Goal: Task Accomplishment & Management: Complete application form

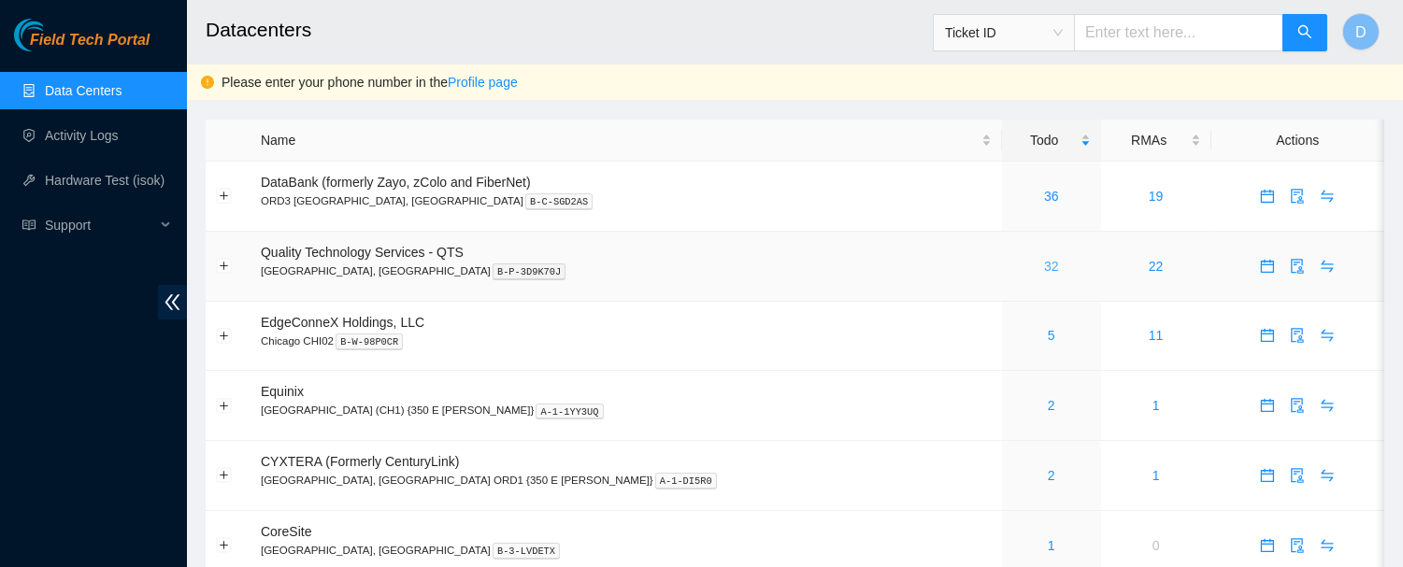
click at [1044, 268] on link "32" at bounding box center [1051, 266] width 15 height 15
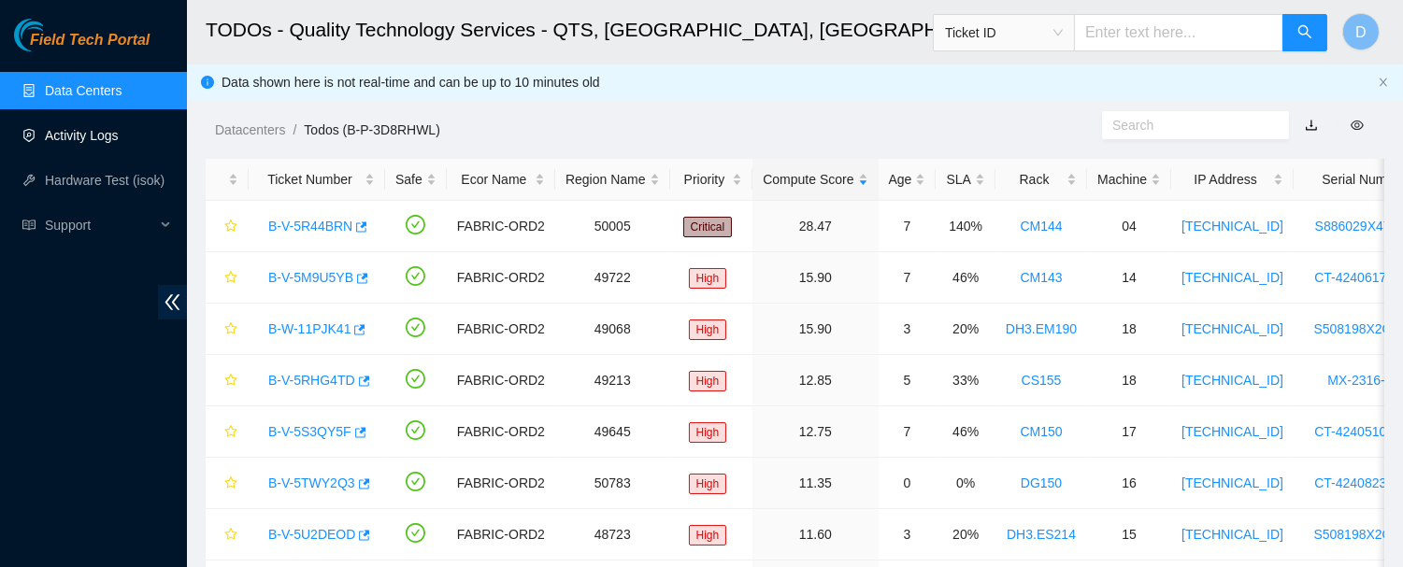
click at [104, 135] on link "Activity Logs" at bounding box center [82, 135] width 74 height 15
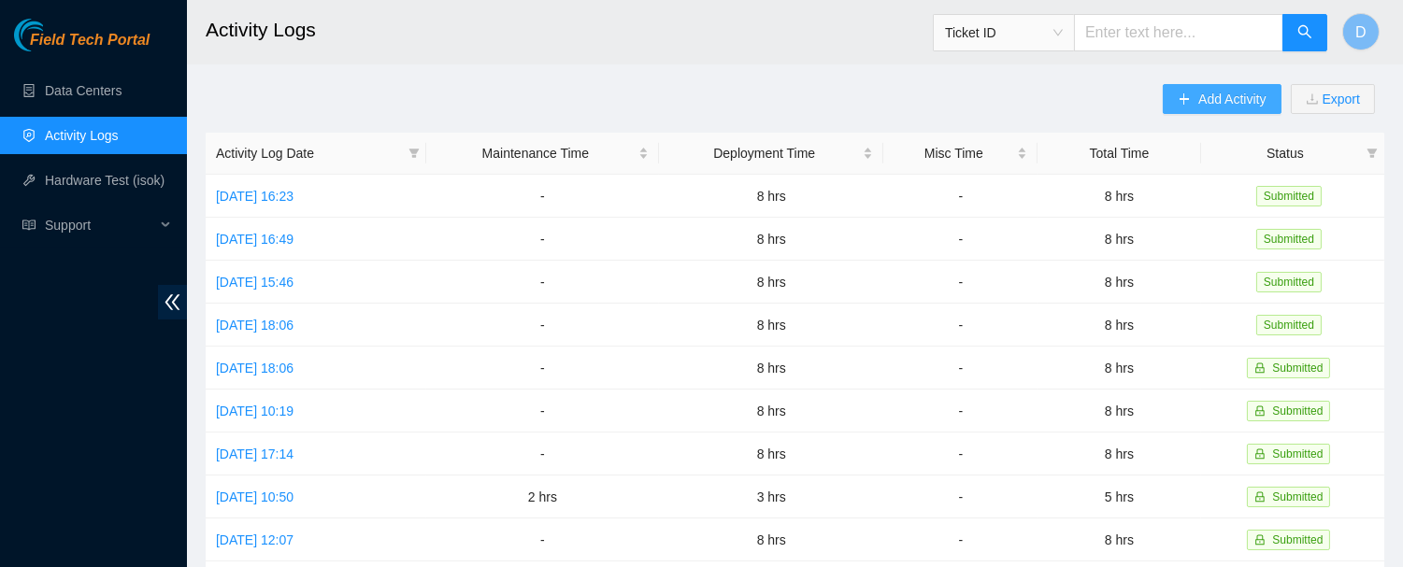
click at [1219, 89] on span "Add Activity" at bounding box center [1232, 99] width 67 height 21
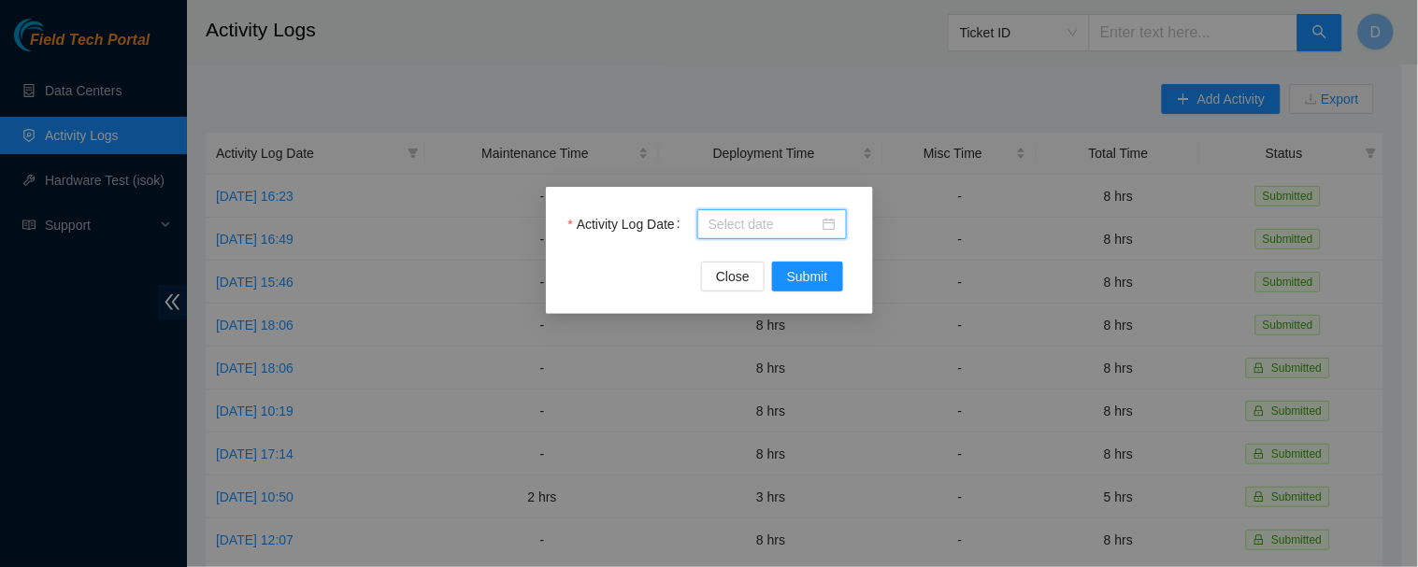
click at [785, 228] on input "Activity Log Date" at bounding box center [764, 224] width 110 height 21
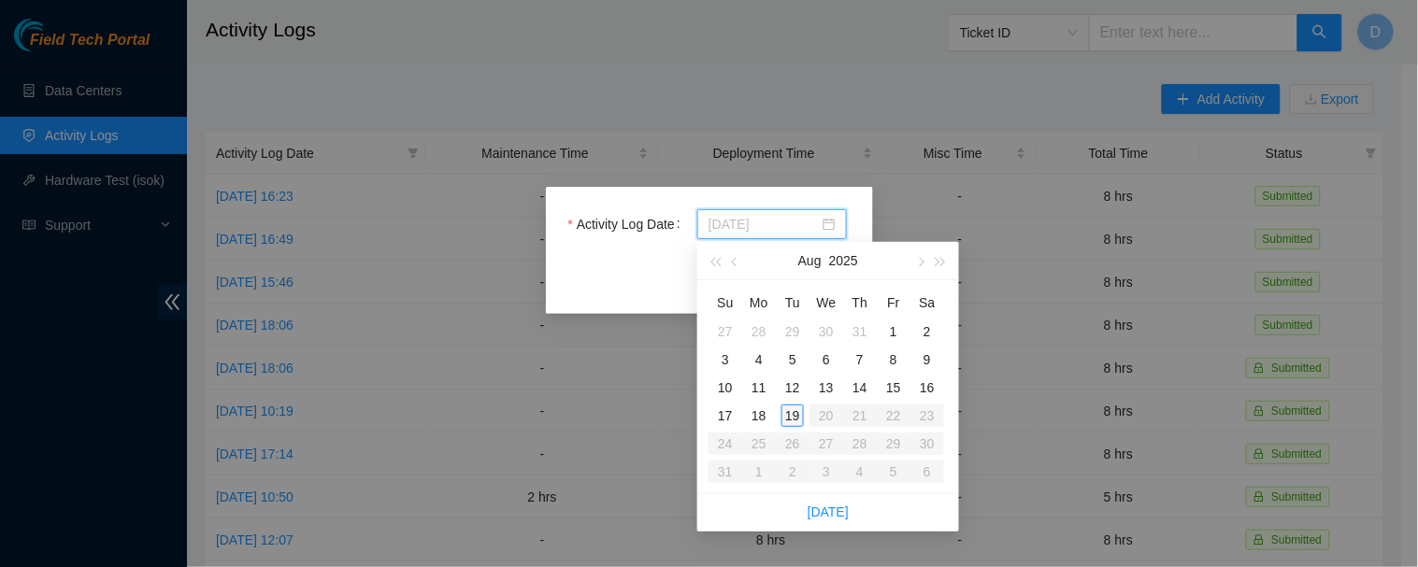
type input "[DATE]"
click at [764, 417] on div "18" at bounding box center [759, 416] width 22 height 22
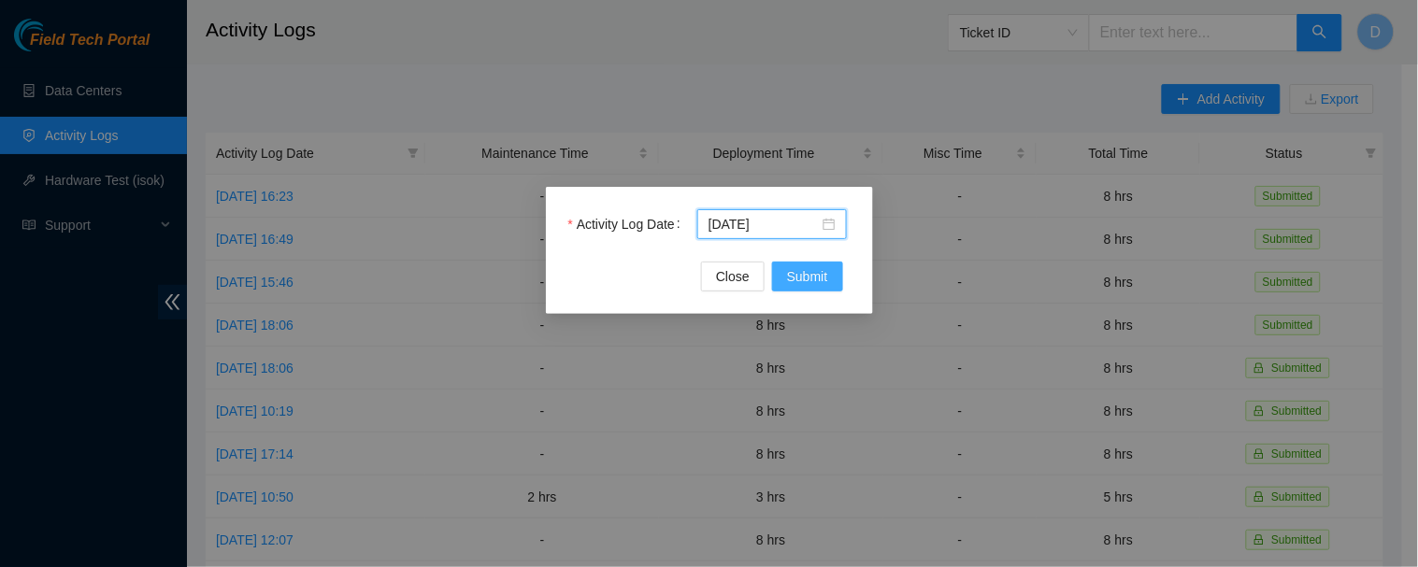
click at [800, 279] on span "Submit" at bounding box center [807, 276] width 41 height 21
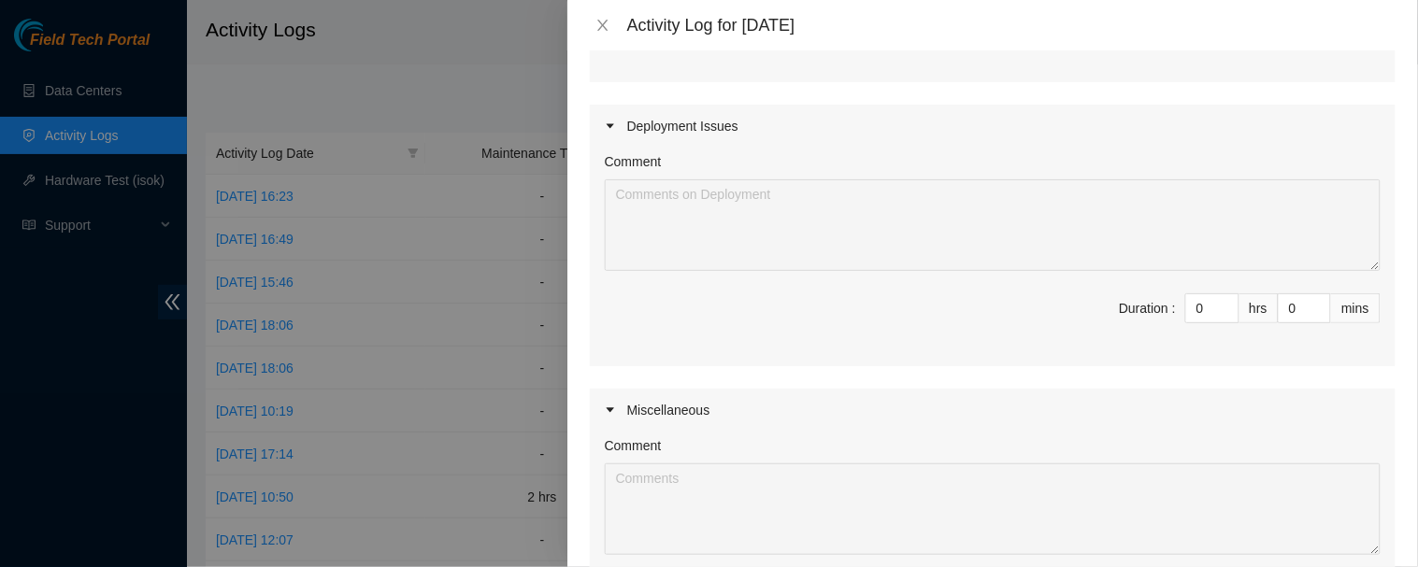
scroll to position [395, 0]
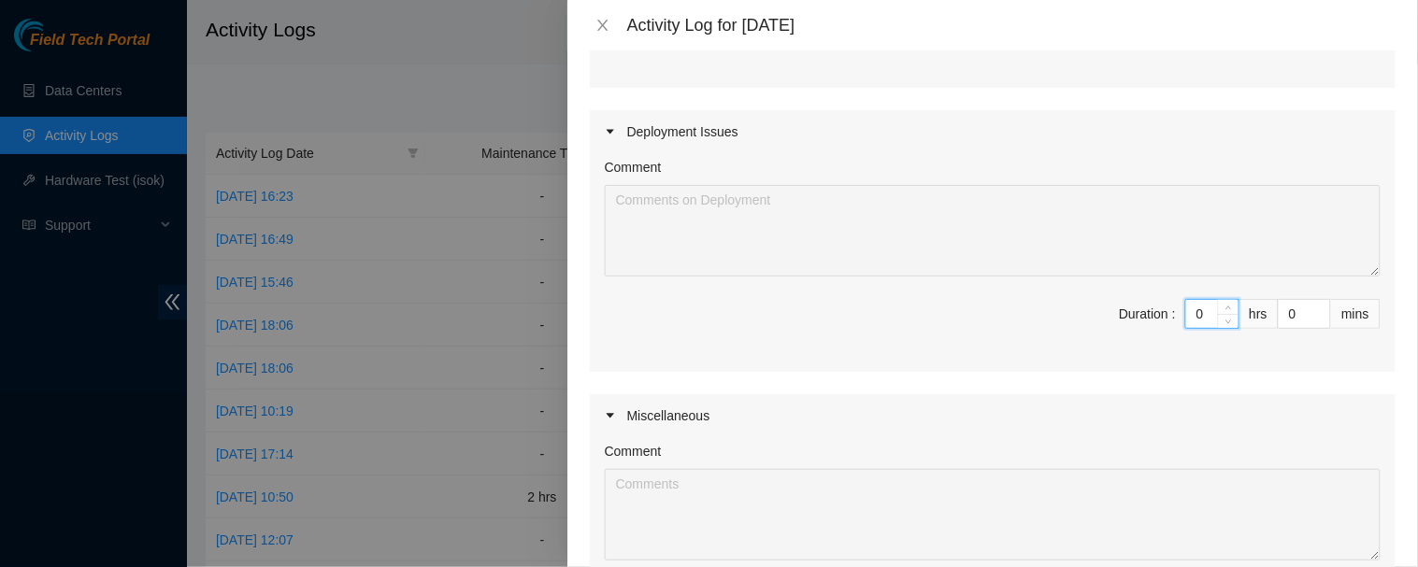
click at [1199, 315] on input "0" at bounding box center [1212, 314] width 52 height 28
type input "8"
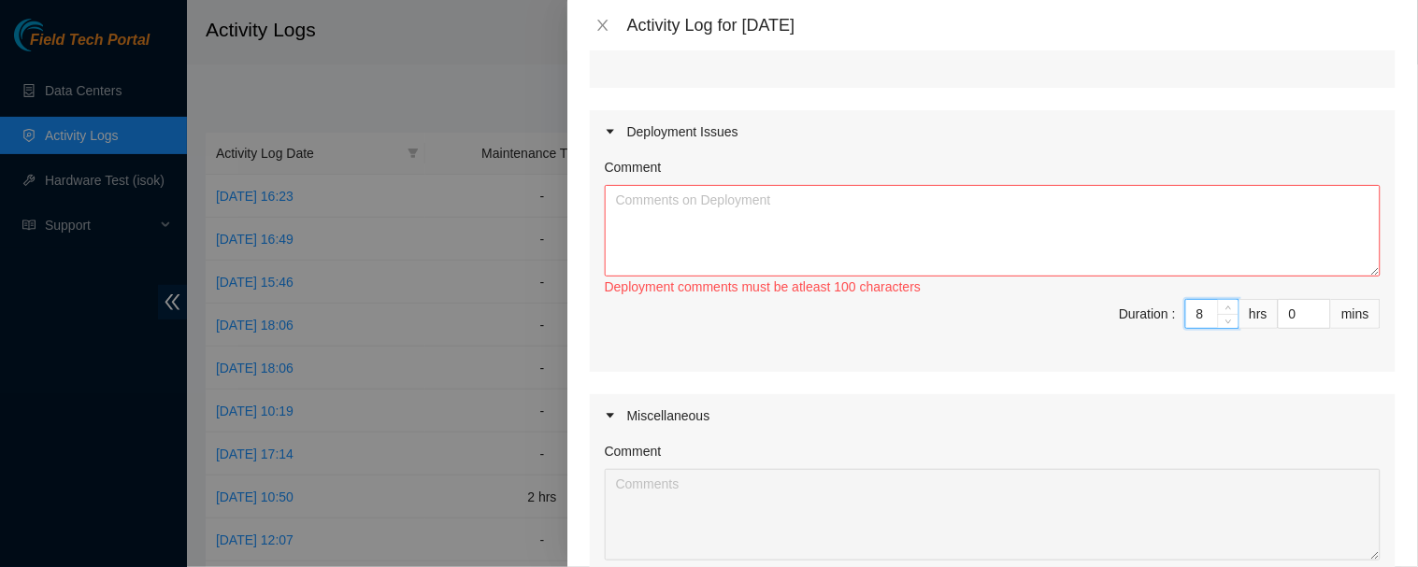
type input "8"
click at [1154, 222] on textarea "Comment" at bounding box center [993, 231] width 776 height 92
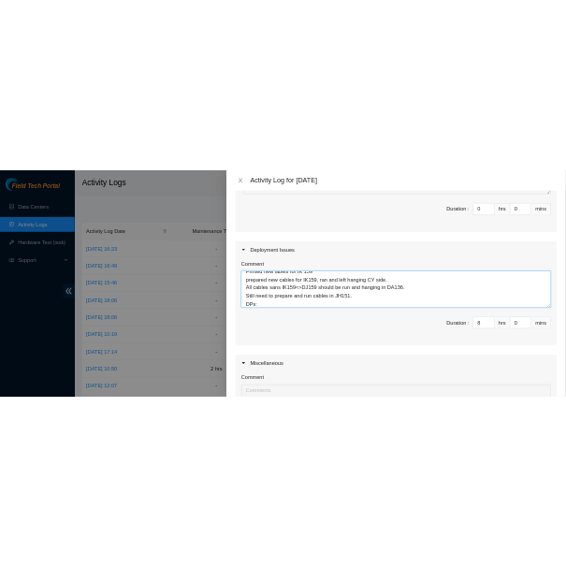
scroll to position [77, 0]
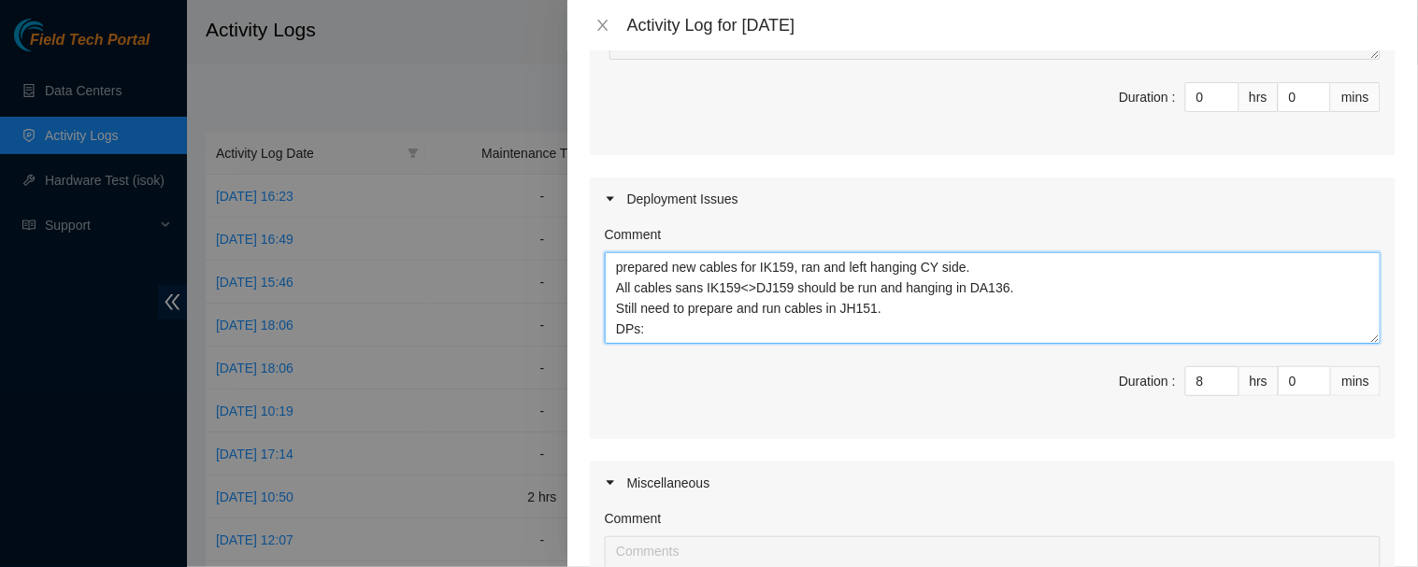
type textarea "Ran and left hanging all tor<>leaf fiber runs for leaf108 CY173 and DJ159 Prepa…"
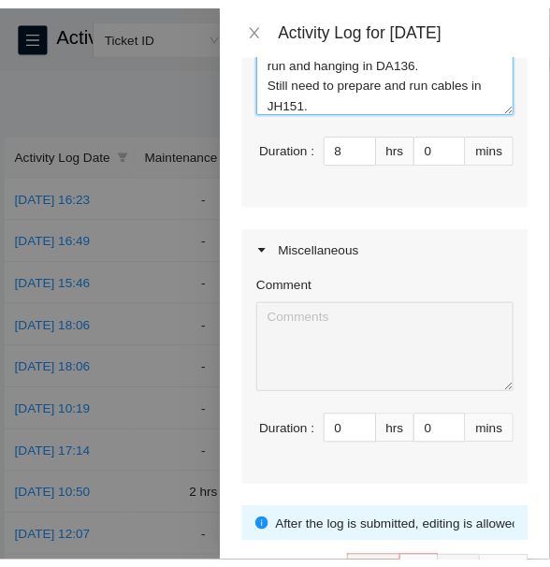
scroll to position [686, 0]
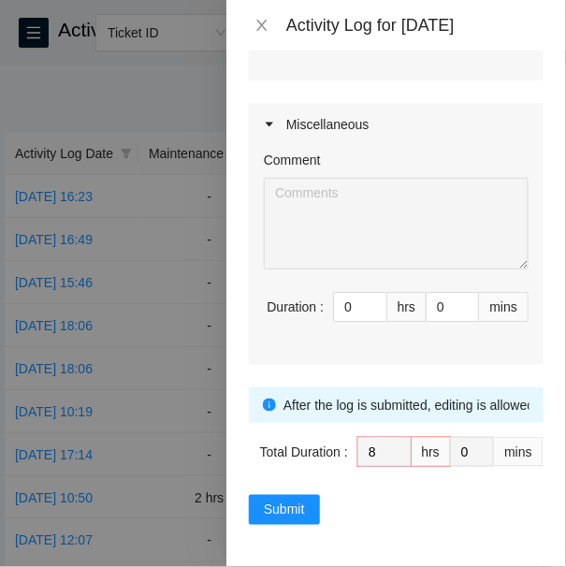
click at [252, 522] on div "Note: This activity log is for informational purposes only. You will not be pai…" at bounding box center [395, 308] width 339 height 516
click at [294, 505] on span "Submit" at bounding box center [284, 509] width 41 height 21
